Goal: Task Accomplishment & Management: Manage account settings

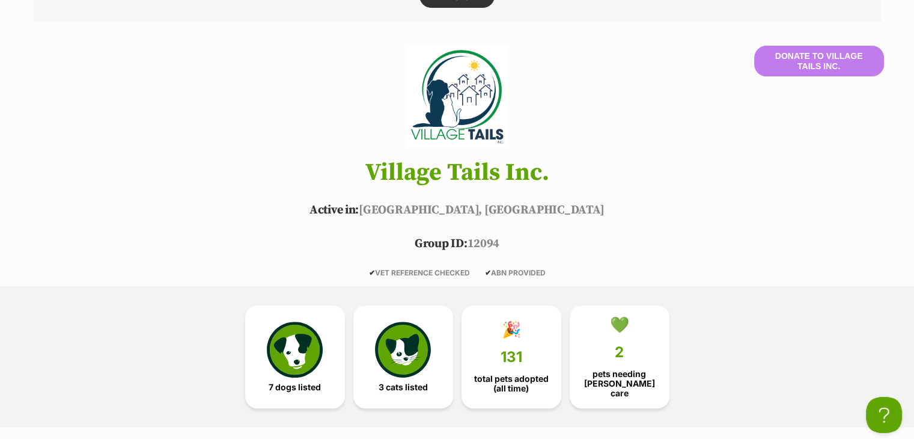
scroll to position [601, 0]
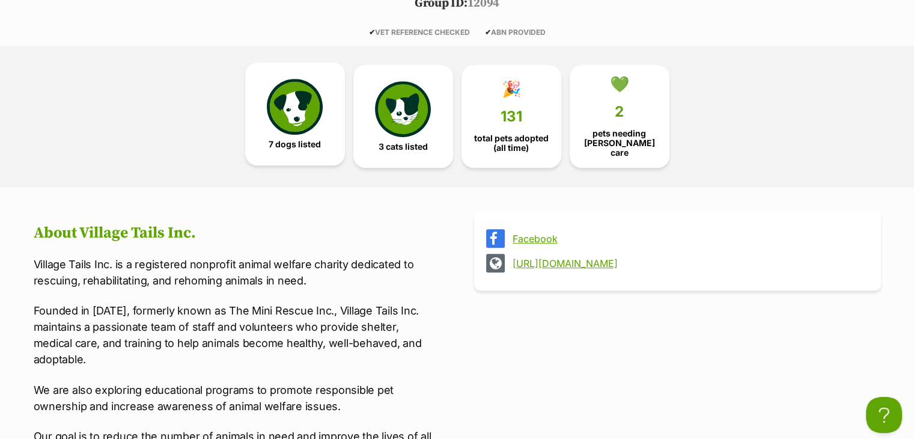
click at [305, 124] on img at bounding box center [294, 106] width 55 height 55
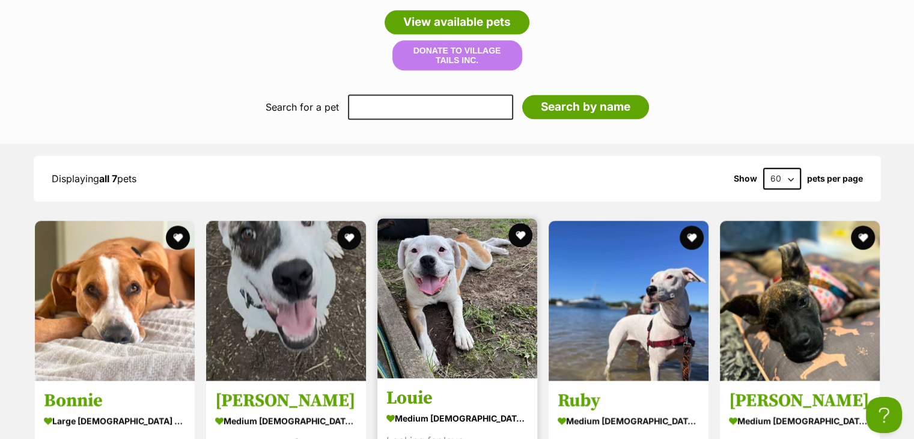
scroll to position [1582, 0]
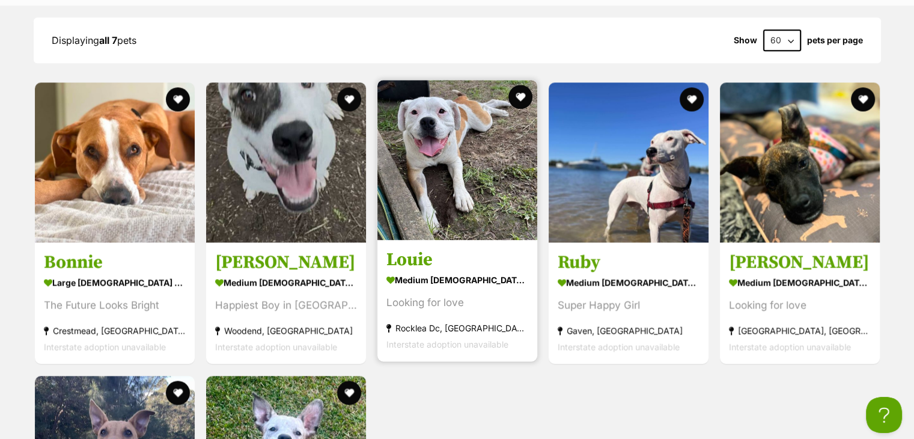
click at [430, 249] on h3 "Louie" at bounding box center [457, 260] width 142 height 23
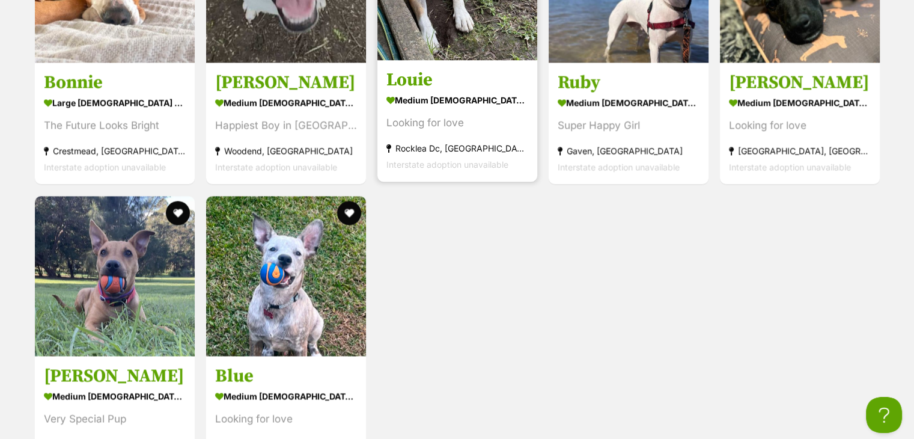
scroll to position [1762, 0]
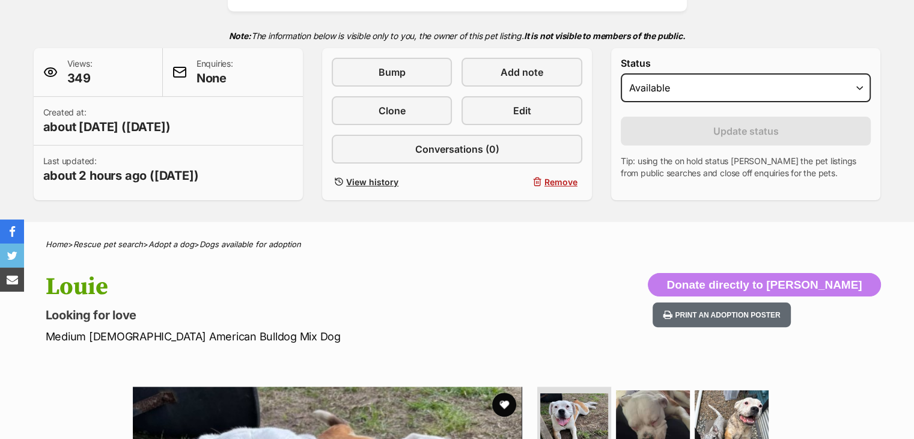
scroll to position [240, 0]
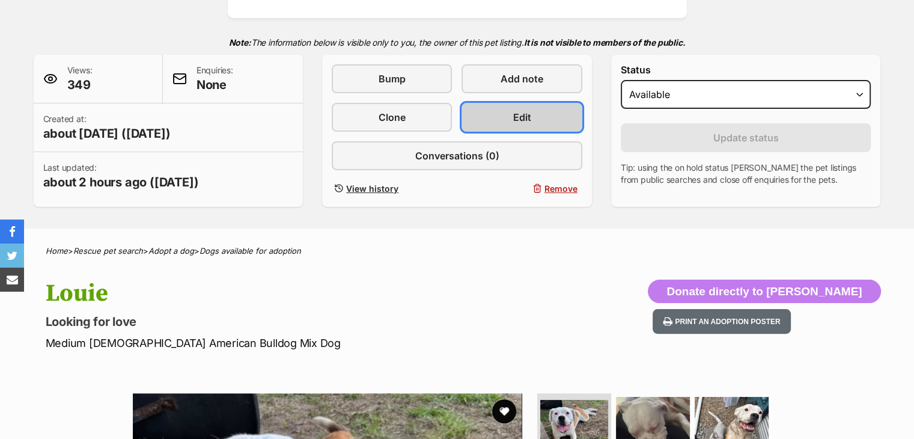
click at [499, 114] on link "Edit" at bounding box center [522, 117] width 120 height 29
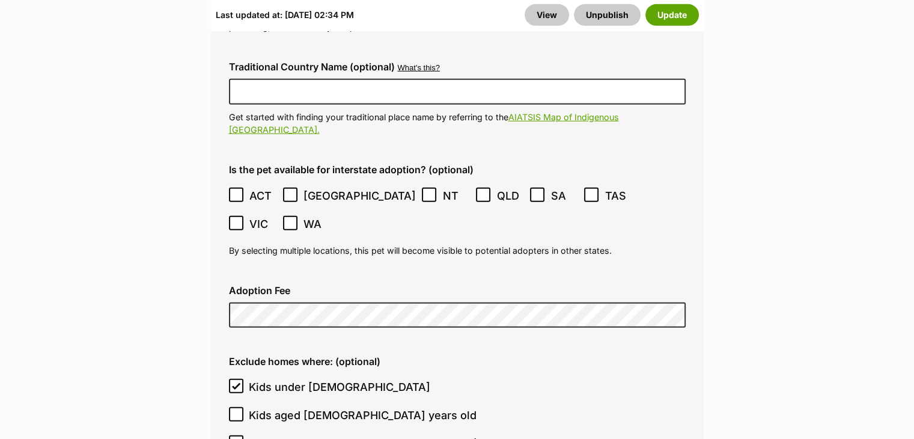
scroll to position [3666, 0]
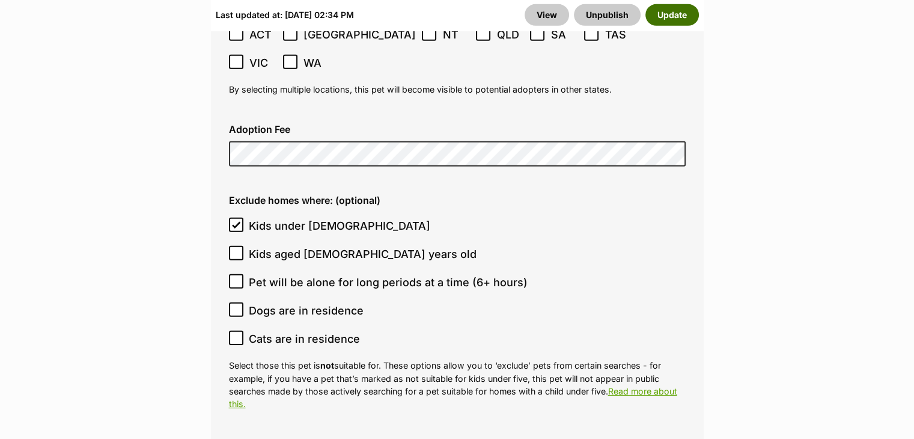
click at [668, 8] on button "Update" at bounding box center [672, 15] width 53 height 22
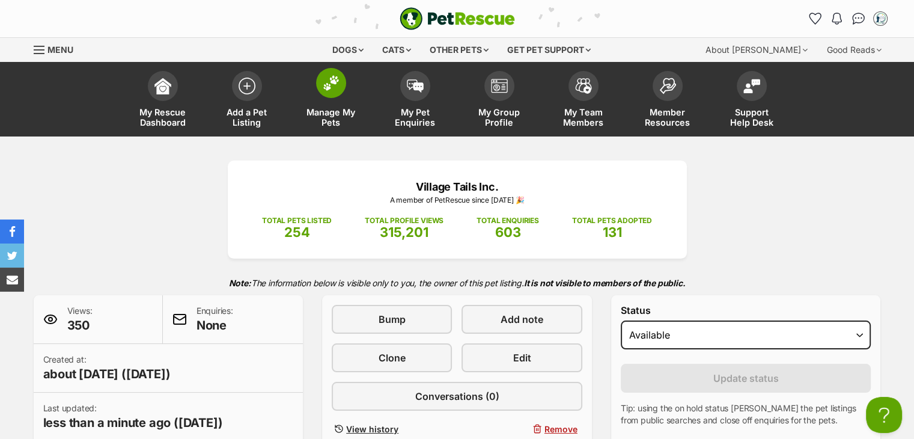
click at [320, 81] on span at bounding box center [331, 83] width 30 height 30
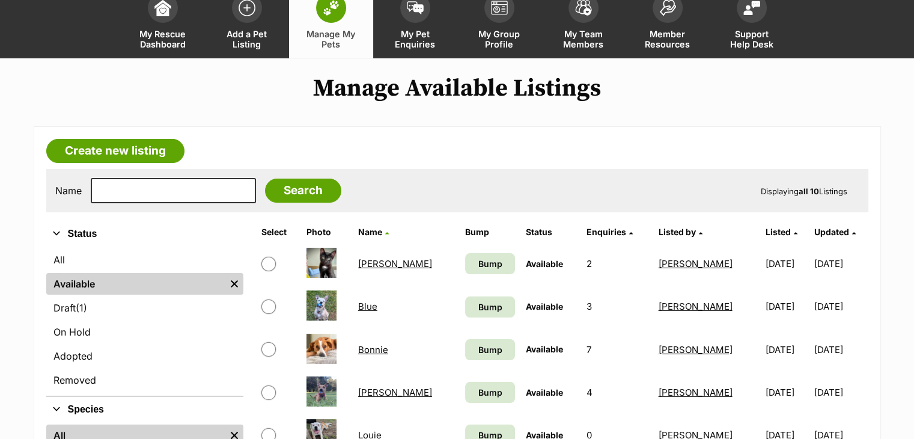
scroll to position [60, 0]
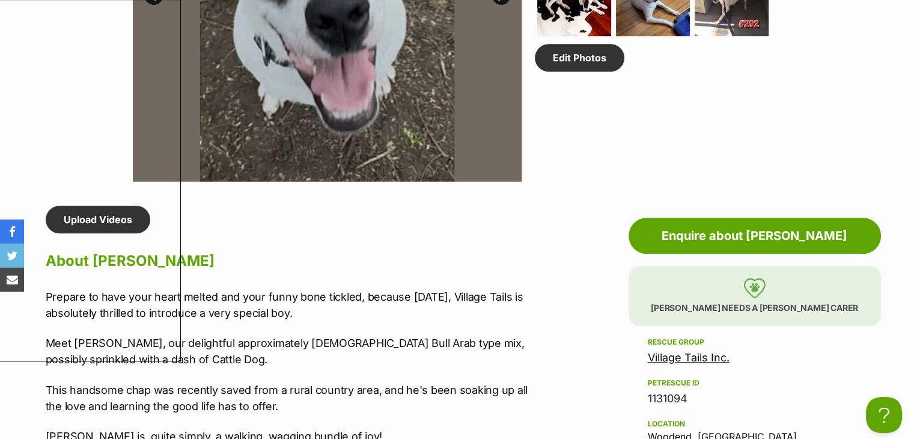
scroll to position [841, 0]
